Goal: Task Accomplishment & Management: Complete application form

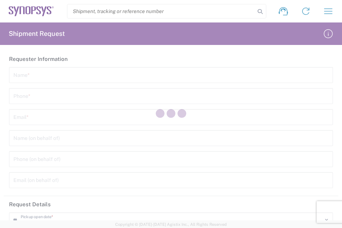
type input "[GEOGRAPHIC_DATA]"
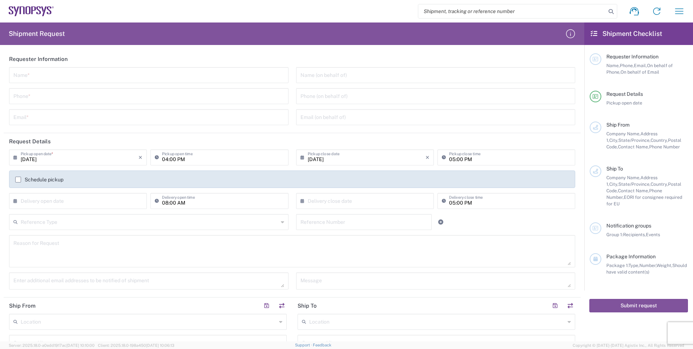
click at [342, 92] on span "Request Details" at bounding box center [624, 94] width 37 height 6
click at [37, 14] on icon at bounding box center [31, 11] width 45 height 10
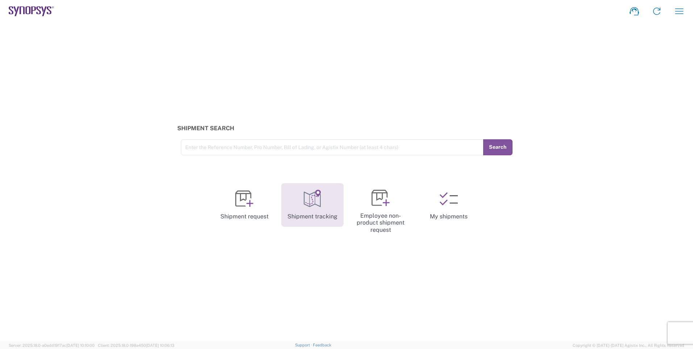
click at [320, 222] on link "Shipment tracking" at bounding box center [312, 204] width 62 height 43
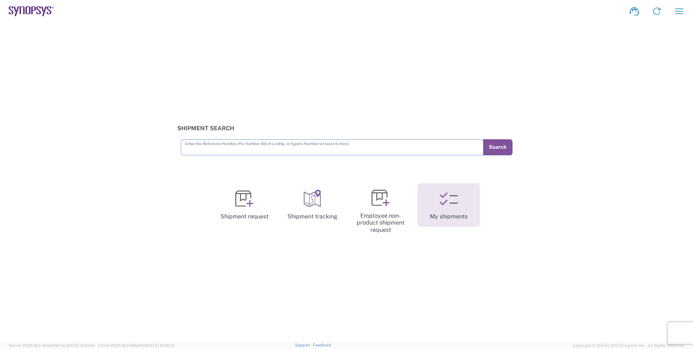
click at [342, 219] on link "My shipments" at bounding box center [449, 204] width 62 height 43
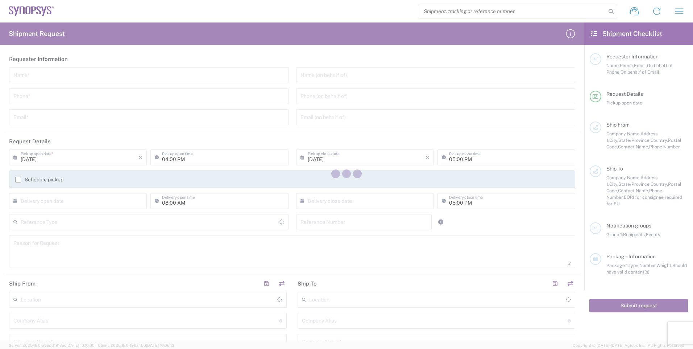
type input "[GEOGRAPHIC_DATA]"
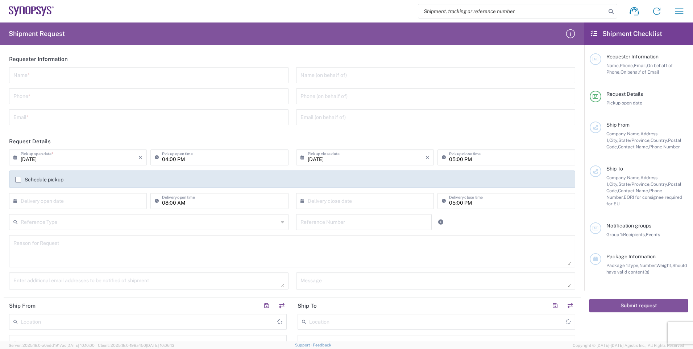
click at [496, 1] on agx-form-navbar "Shipment request Shipment tracking Employee non-product shipment request My shi…" at bounding box center [346, 11] width 693 height 22
click at [500, 7] on input "search" at bounding box center [512, 11] width 188 height 14
